Goal: Connect with others: Establish contact or relationships with other users

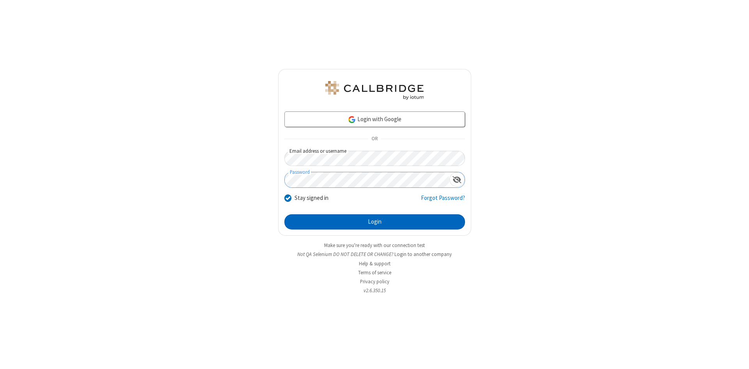
click at [374, 222] on button "Login" at bounding box center [374, 222] width 181 height 16
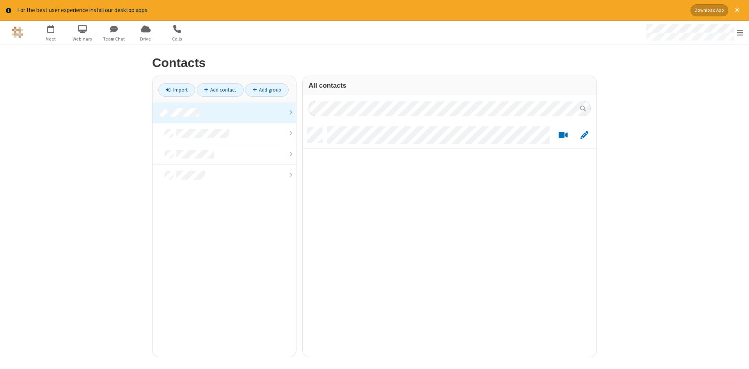
click at [224, 113] on link at bounding box center [223, 113] width 143 height 21
click at [220, 90] on link "Add contact" at bounding box center [220, 89] width 47 height 13
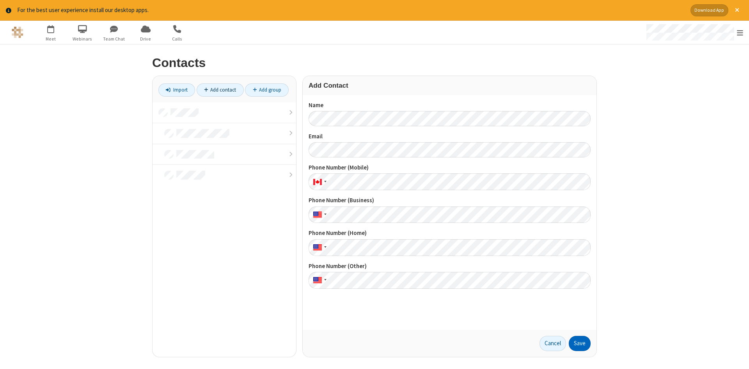
click at [579, 344] on button "Save" at bounding box center [579, 344] width 22 height 16
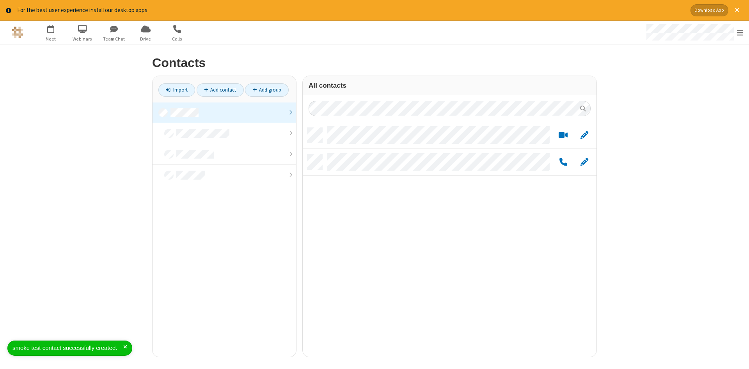
scroll to position [235, 294]
